Goal: Find specific page/section: Find specific page/section

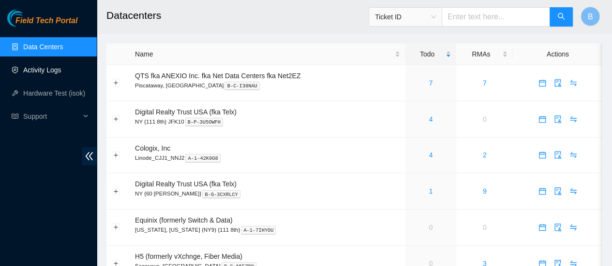
click at [44, 70] on link "Activity Logs" at bounding box center [42, 70] width 38 height 8
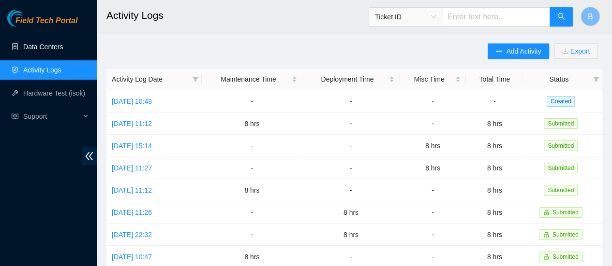
click at [41, 47] on link "Data Centers" at bounding box center [43, 47] width 40 height 8
